Goal: Find specific page/section: Find specific page/section

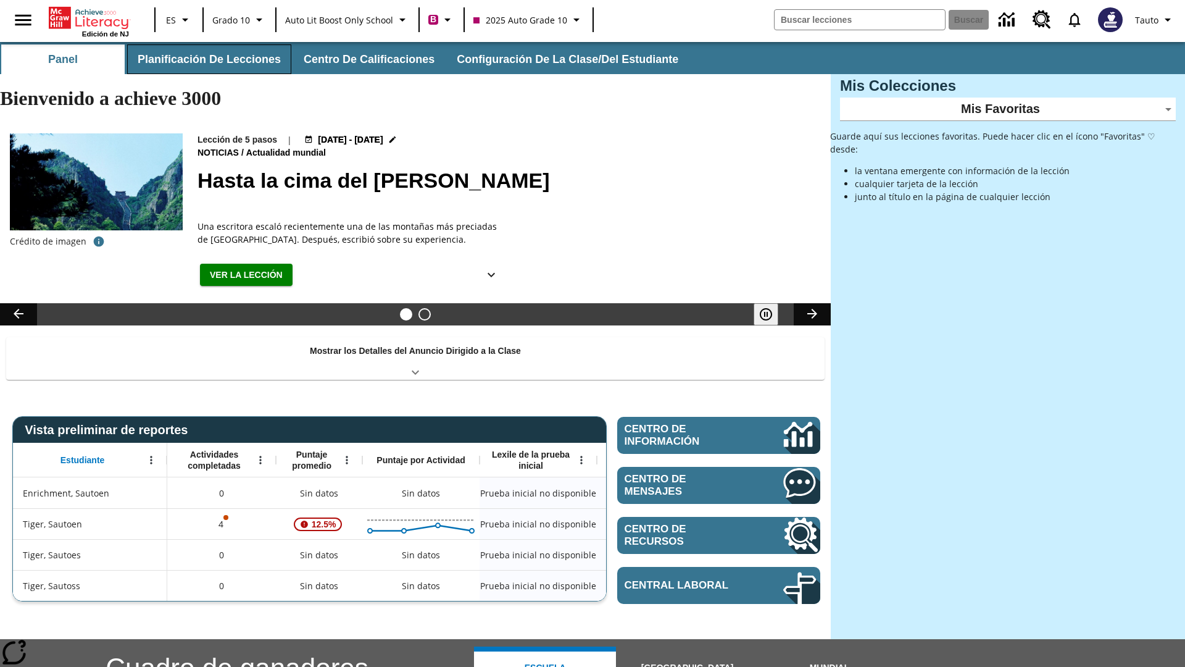
click at [207, 59] on button "Planificación de lecciones" at bounding box center [209, 59] width 164 height 30
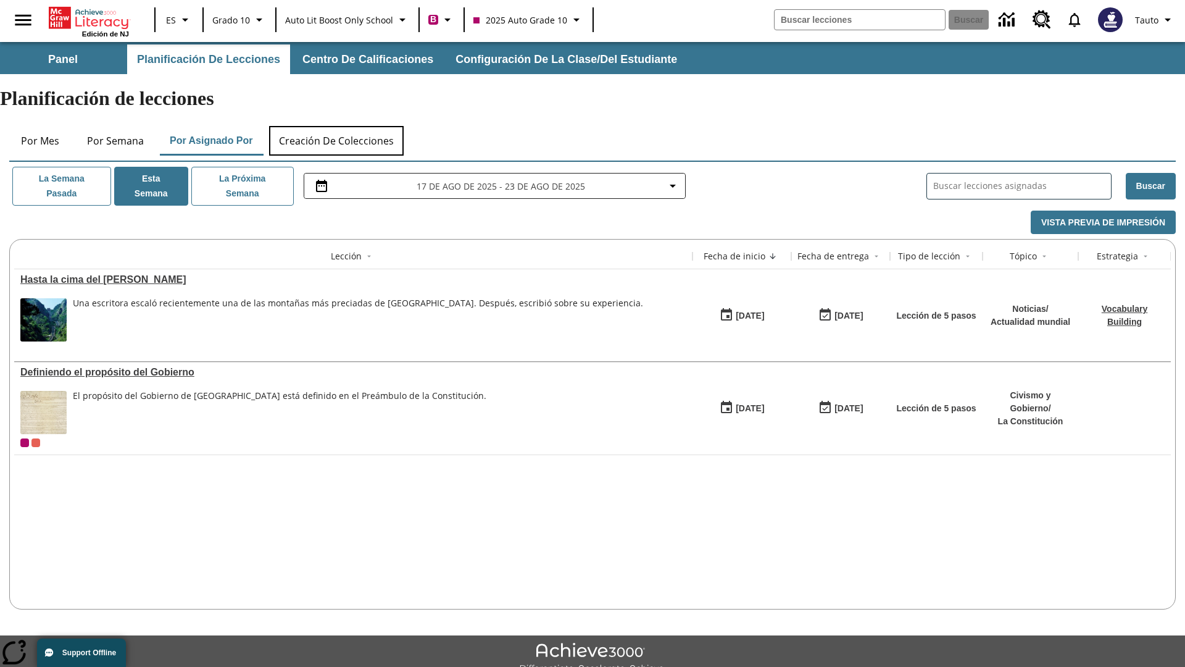
click at [337, 126] on button "Creación de colecciones" at bounding box center [336, 141] width 135 height 30
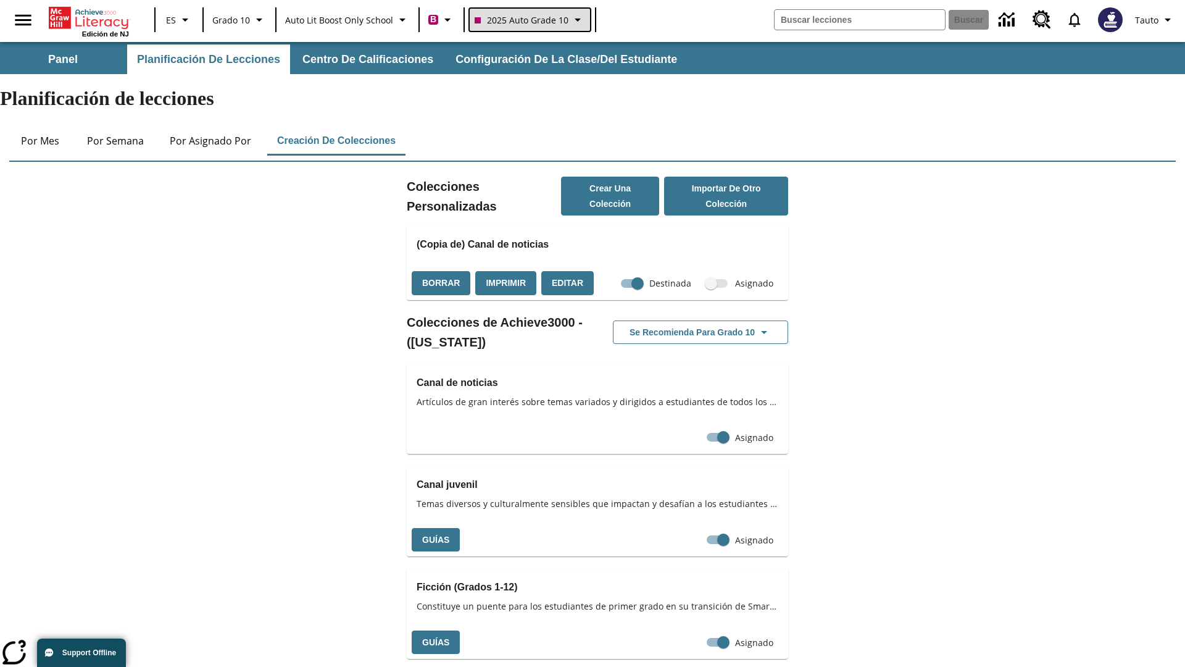
click at [528, 20] on span "2025 Auto Grade 10" at bounding box center [522, 20] width 94 height 13
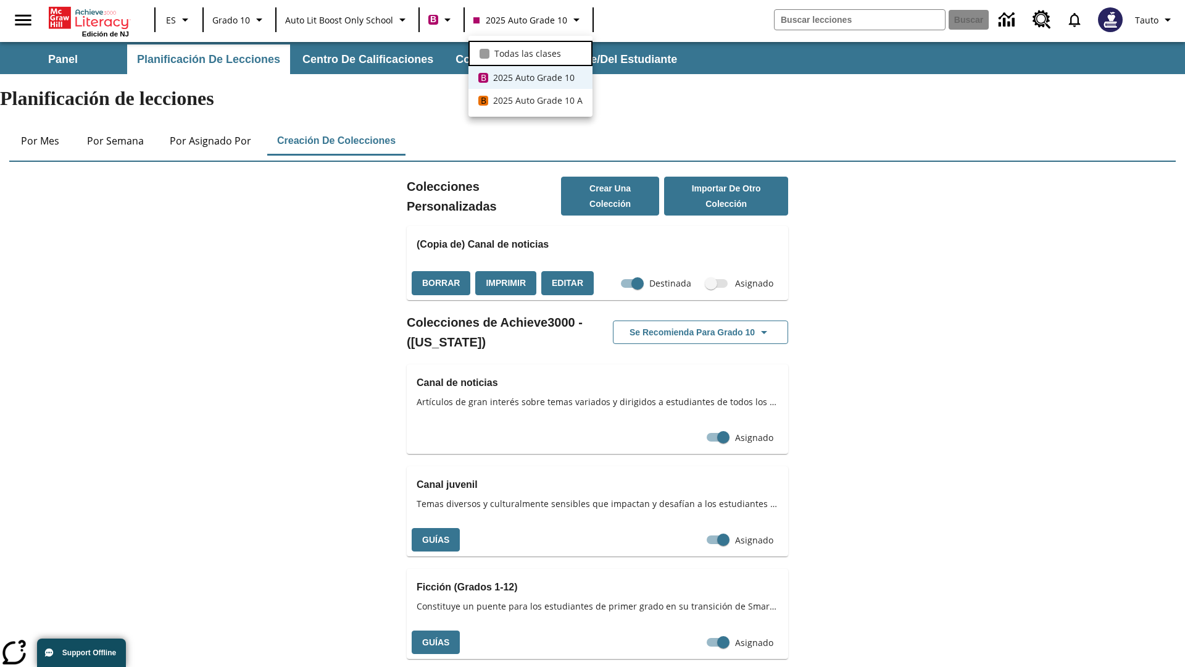
click at [530, 52] on span "Todas las clases" at bounding box center [527, 53] width 67 height 13
